Goal: Task Accomplishment & Management: Manage account settings

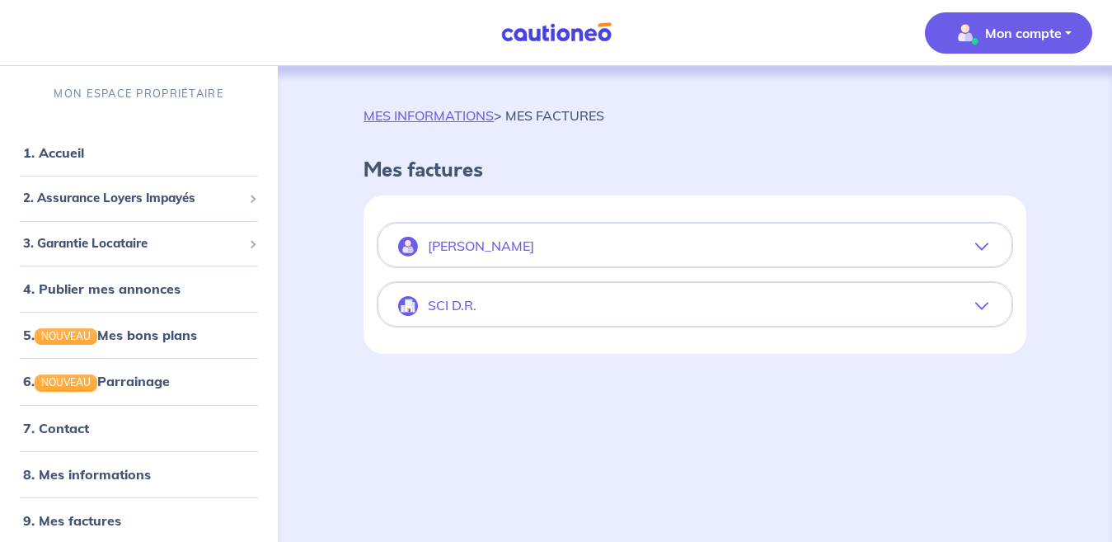
click at [977, 305] on icon "button" at bounding box center [982, 305] width 13 height 13
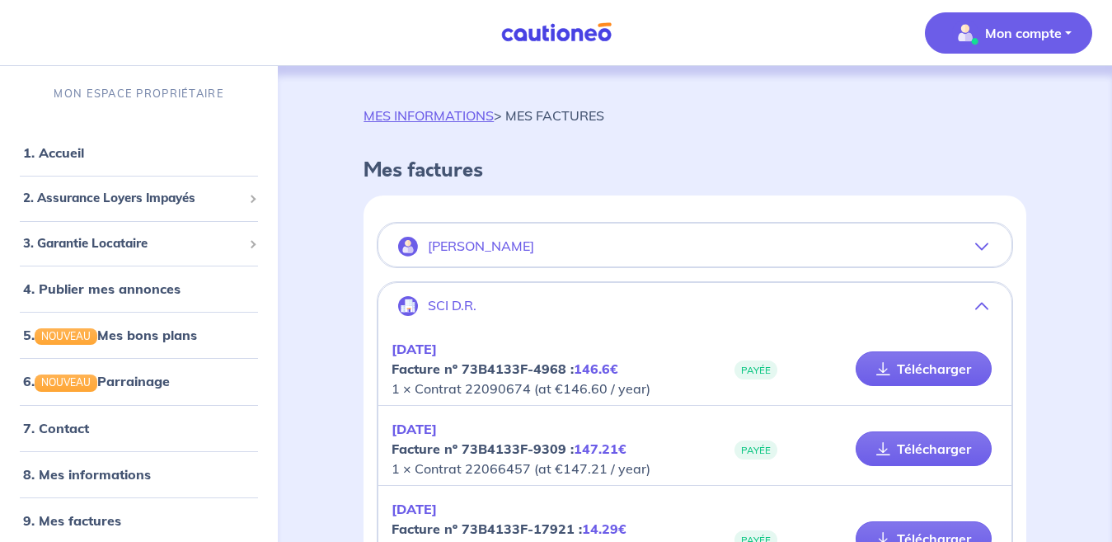
click at [979, 247] on icon "button" at bounding box center [982, 246] width 13 height 13
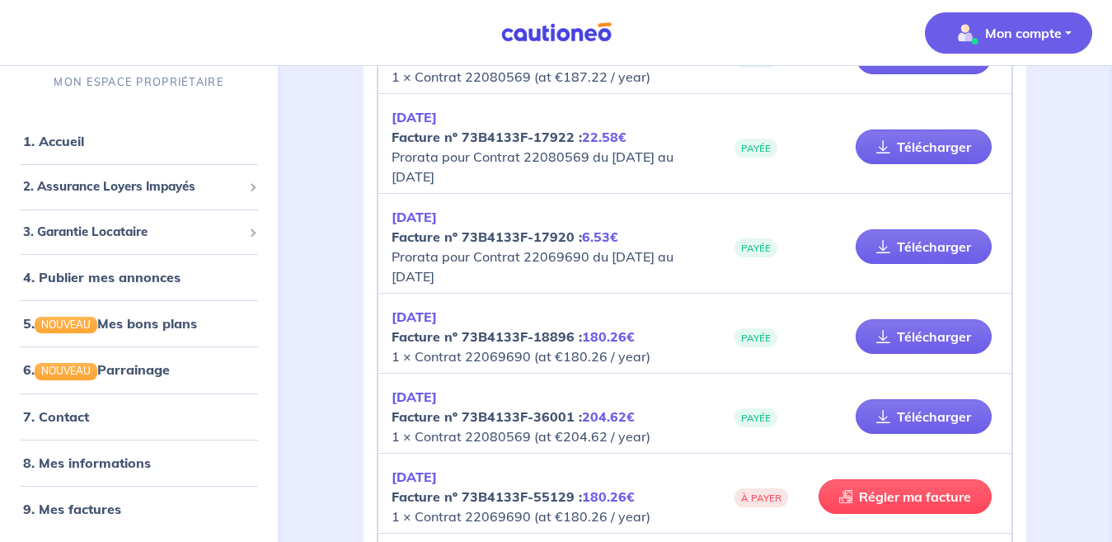
scroll to position [495, 0]
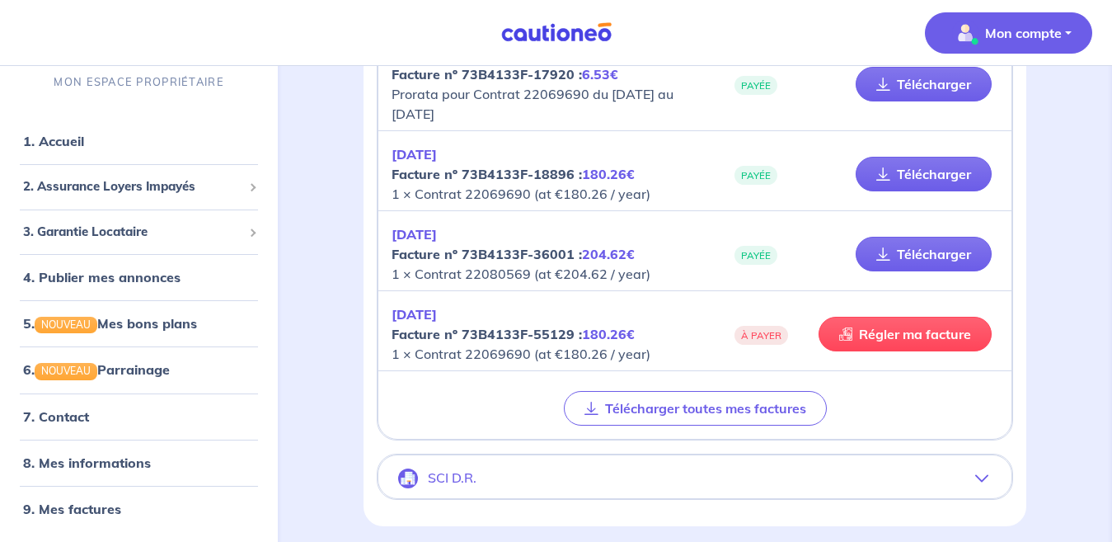
click at [474, 330] on strong "Facture nº 73B4133F-55129 : 180.26€" at bounding box center [513, 334] width 243 height 16
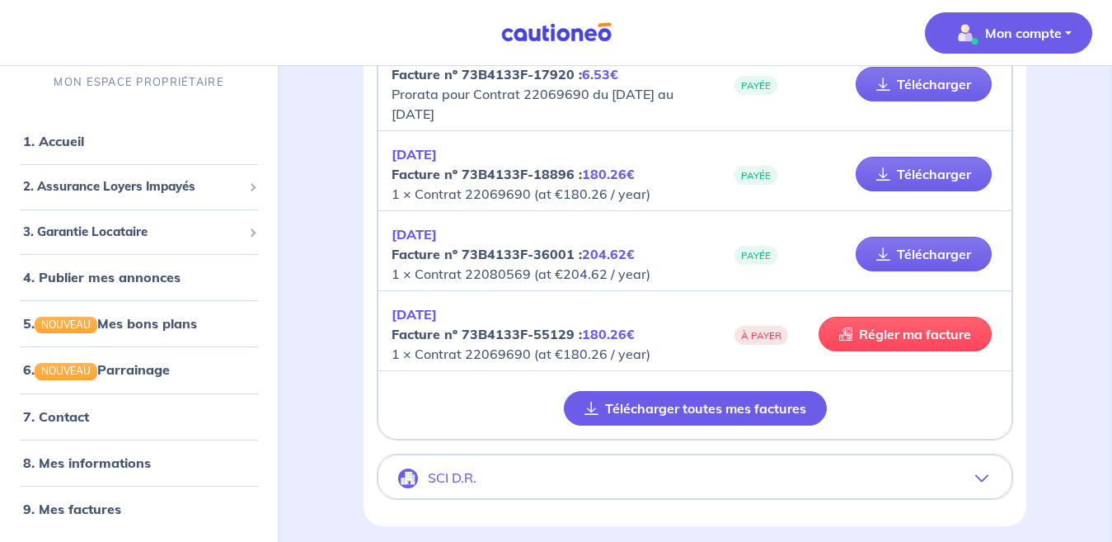
click at [722, 412] on button "Télécharger toutes mes factures" at bounding box center [695, 408] width 263 height 35
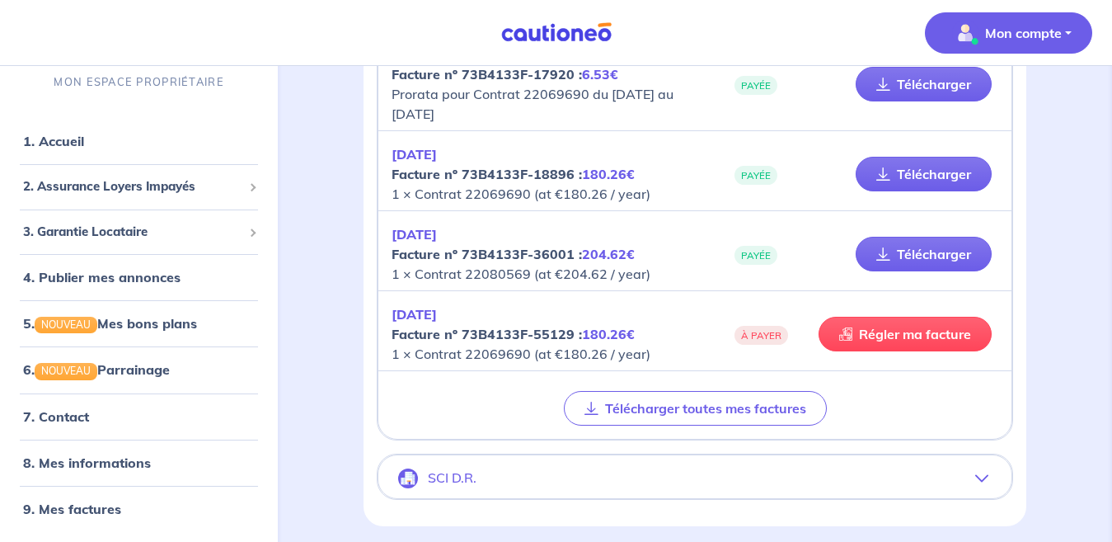
click at [595, 338] on em "180.26€" at bounding box center [608, 334] width 53 height 16
click at [889, 331] on link "Régler ma facture" at bounding box center [905, 334] width 173 height 35
click at [891, 426] on div "Télécharger toutes mes factures" at bounding box center [695, 408] width 633 height 61
